Goal: Entertainment & Leisure: Consume media (video, audio)

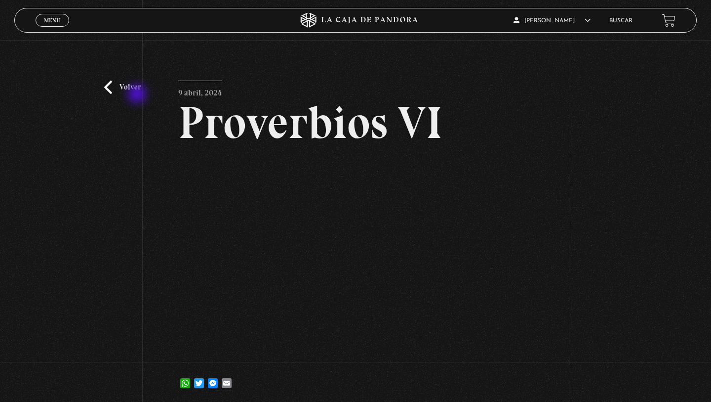
click at [138, 95] on div "Volver 9 abril, 2024 Proverbios VI WhatsApp Twitter Messenger Email" at bounding box center [355, 222] width 711 height 365
click at [108, 88] on link "Volver" at bounding box center [122, 87] width 37 height 13
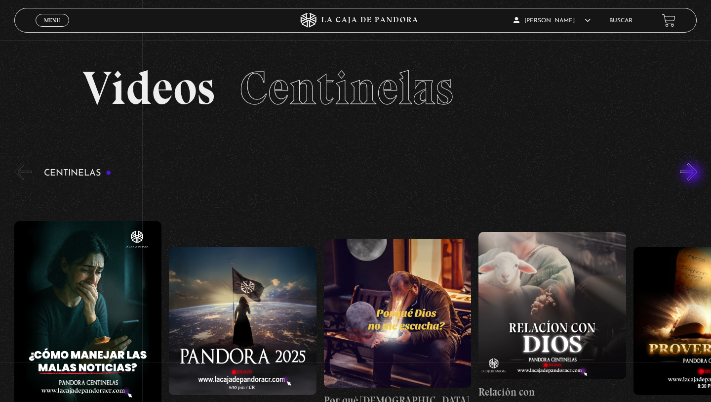
click at [693, 174] on button "»" at bounding box center [688, 171] width 17 height 17
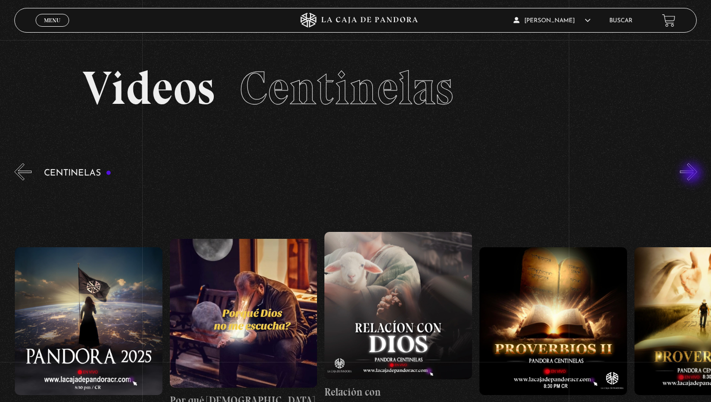
click at [693, 174] on button "»" at bounding box center [688, 171] width 17 height 17
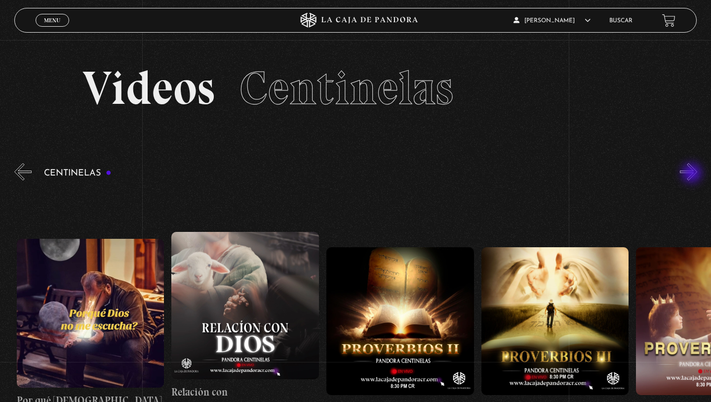
click at [693, 174] on button "»" at bounding box center [688, 171] width 17 height 17
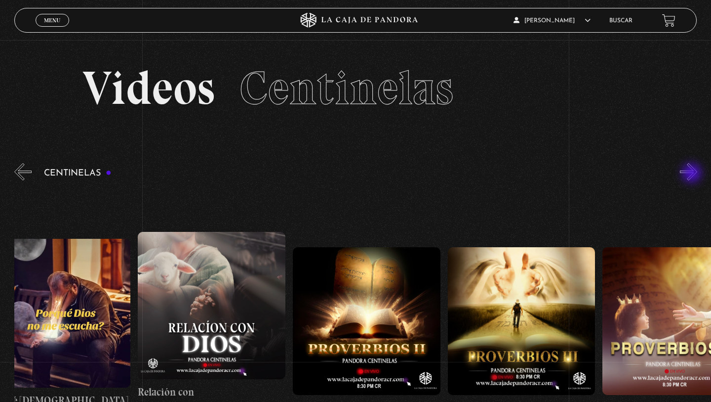
click at [693, 174] on button "»" at bounding box center [688, 171] width 17 height 17
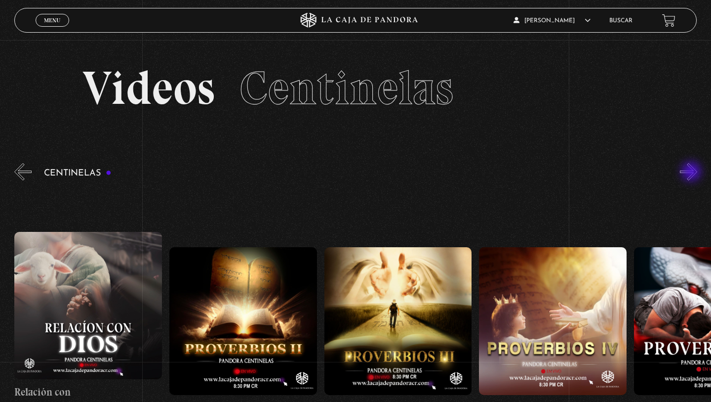
click at [693, 172] on button "»" at bounding box center [688, 171] width 17 height 17
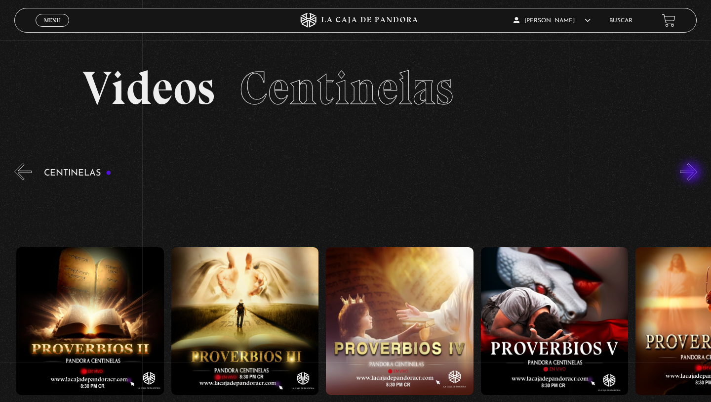
click at [693, 173] on button "»" at bounding box center [688, 171] width 17 height 17
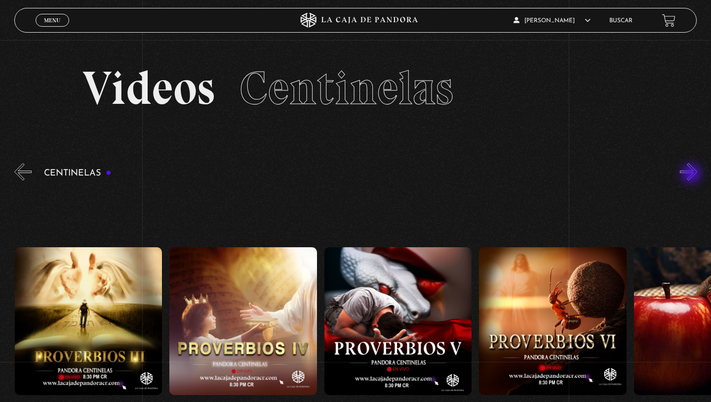
click at [693, 174] on button "»" at bounding box center [688, 171] width 17 height 17
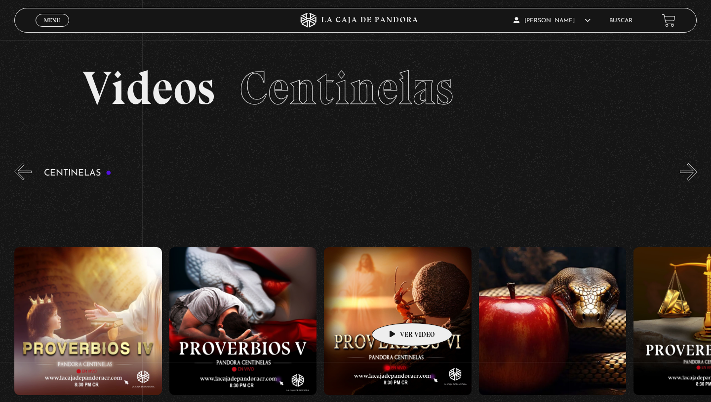
scroll to position [0, 927]
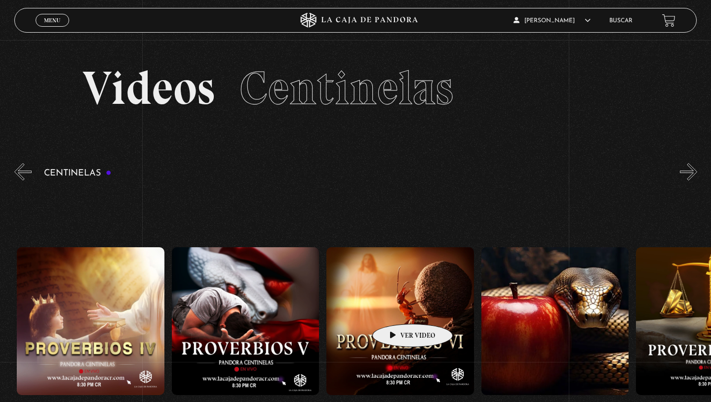
click at [397, 309] on figure at bounding box center [401, 321] width 148 height 148
